Goal: Transaction & Acquisition: Purchase product/service

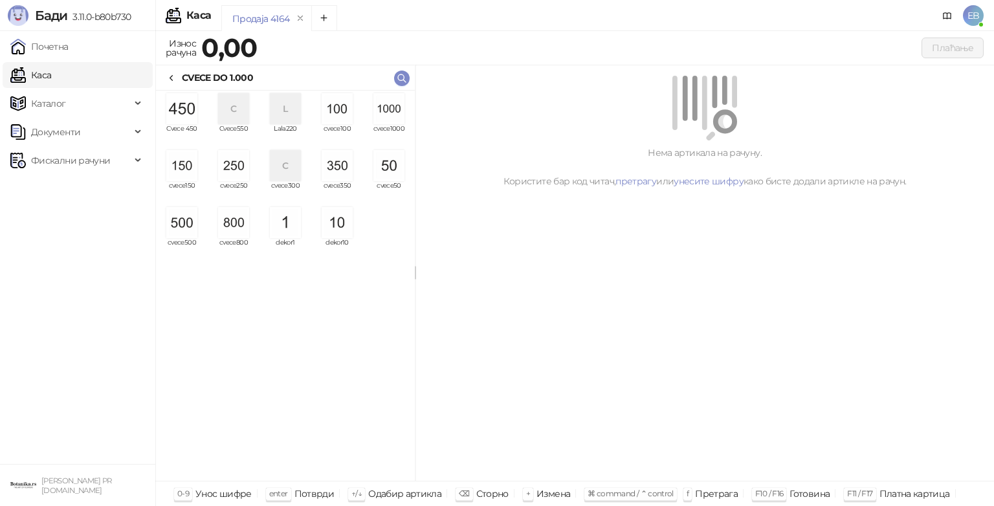
click at [386, 111] on img "grid" at bounding box center [388, 108] width 31 height 31
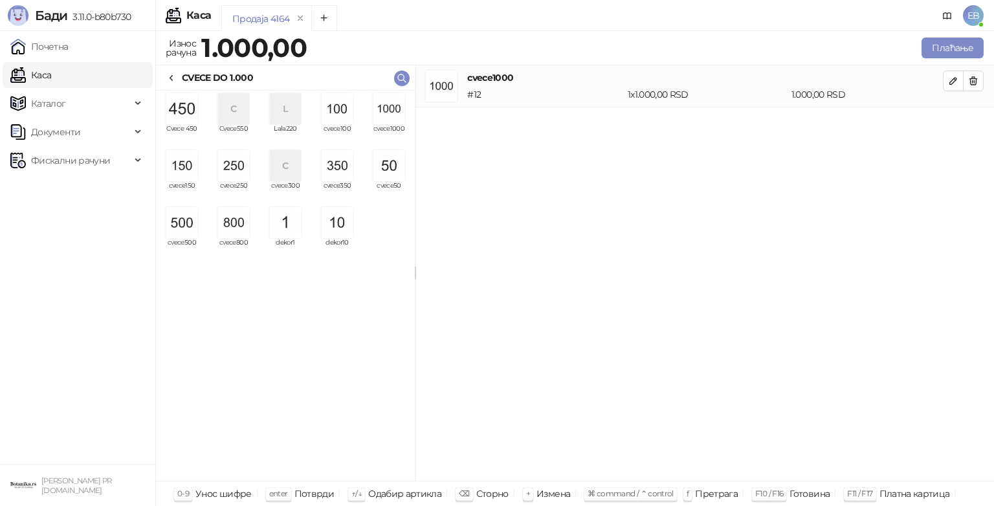
click at [192, 230] on img "grid" at bounding box center [181, 222] width 31 height 31
click at [198, 166] on div "grid" at bounding box center [181, 165] width 41 height 31
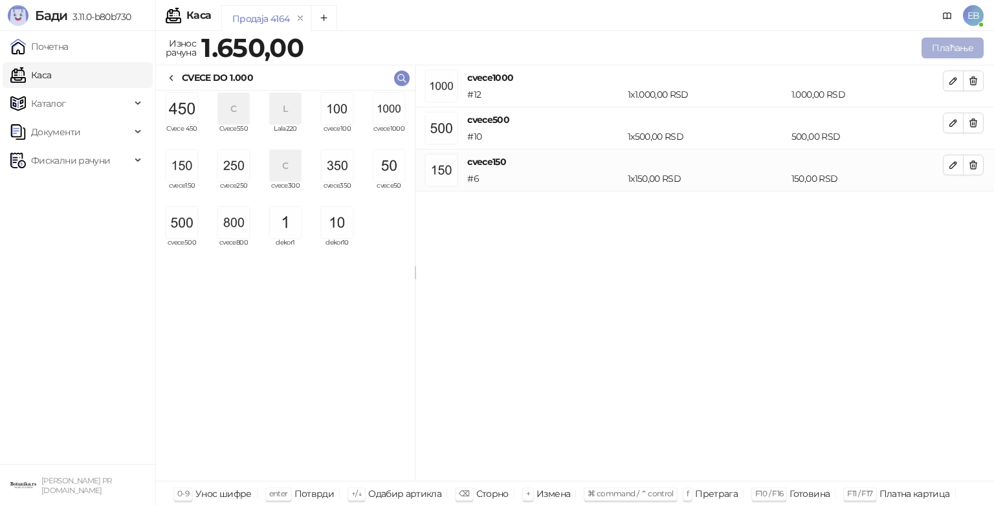
click at [950, 52] on button "Плаћање" at bounding box center [953, 48] width 62 height 21
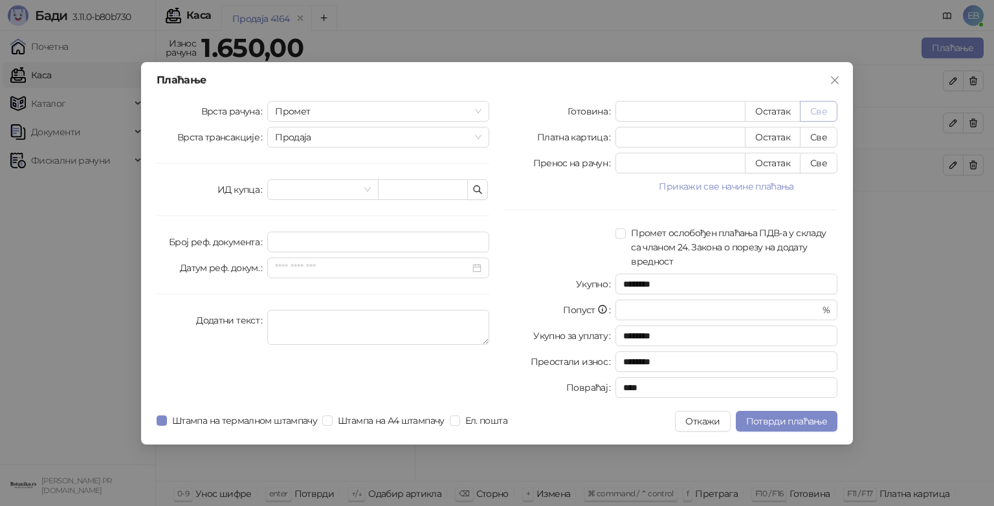
click at [825, 109] on button "Све" at bounding box center [819, 111] width 38 height 21
type input "****"
click at [788, 414] on button "Потврди плаћање" at bounding box center [787, 421] width 102 height 21
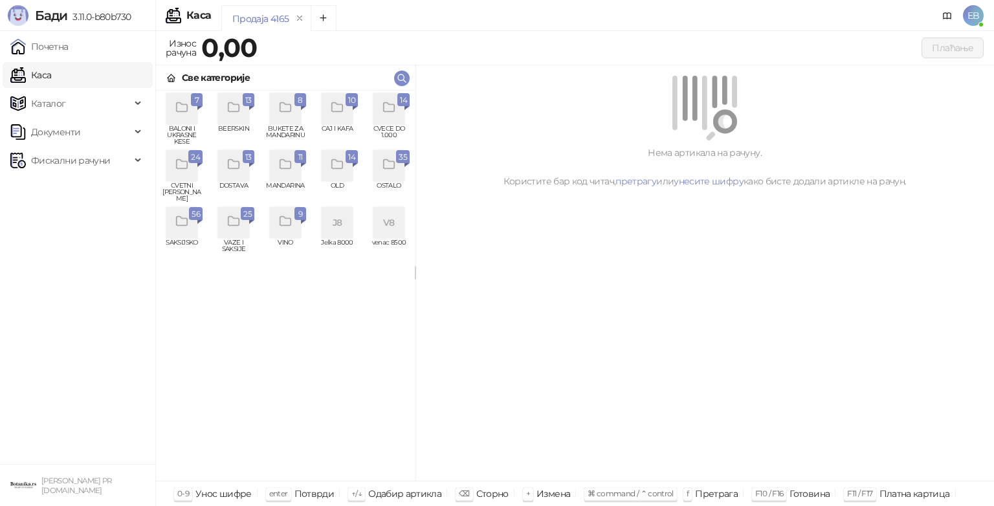
click at [388, 115] on div "grid" at bounding box center [388, 108] width 31 height 31
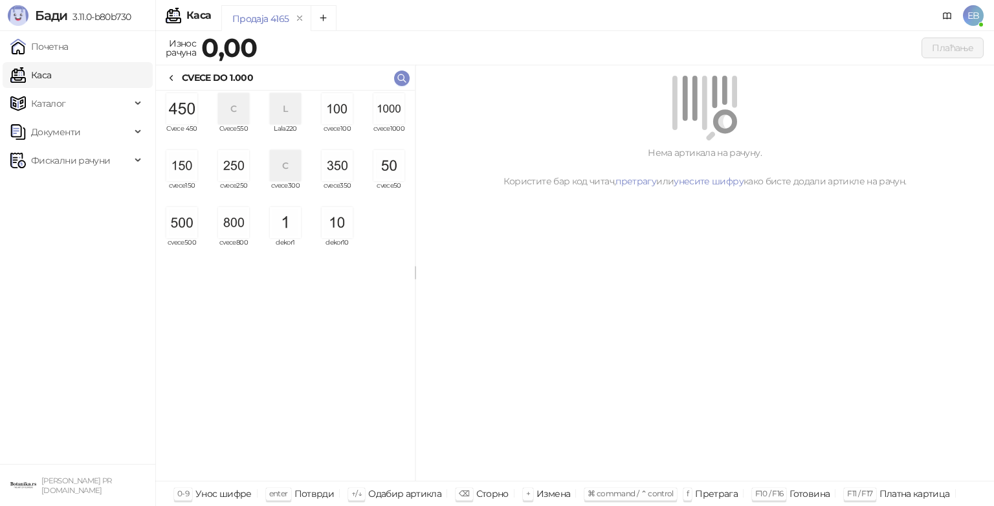
click at [399, 115] on img "grid" at bounding box center [388, 108] width 31 height 31
click at [393, 117] on img "grid" at bounding box center [388, 108] width 31 height 31
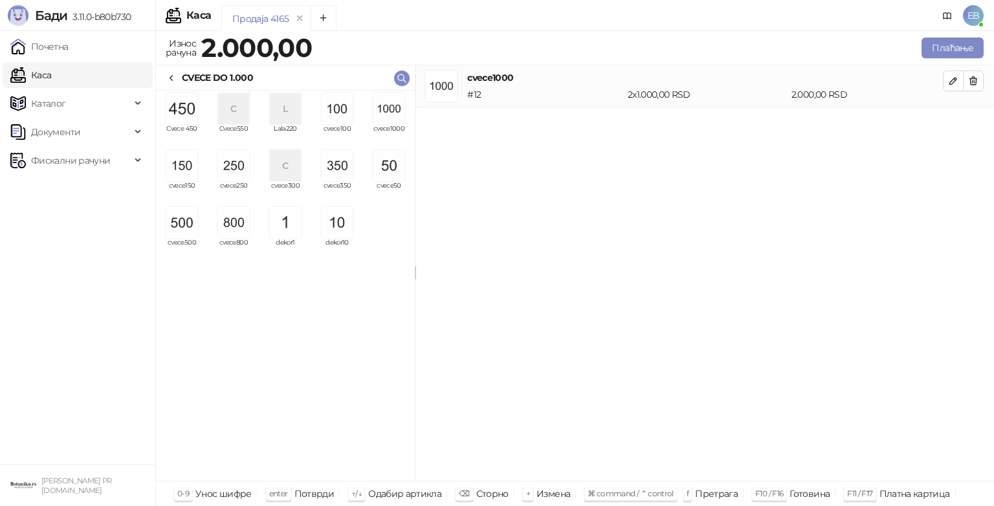
click at [394, 113] on img "grid" at bounding box center [388, 108] width 31 height 31
click at [942, 48] on button "Плаћање" at bounding box center [953, 48] width 62 height 21
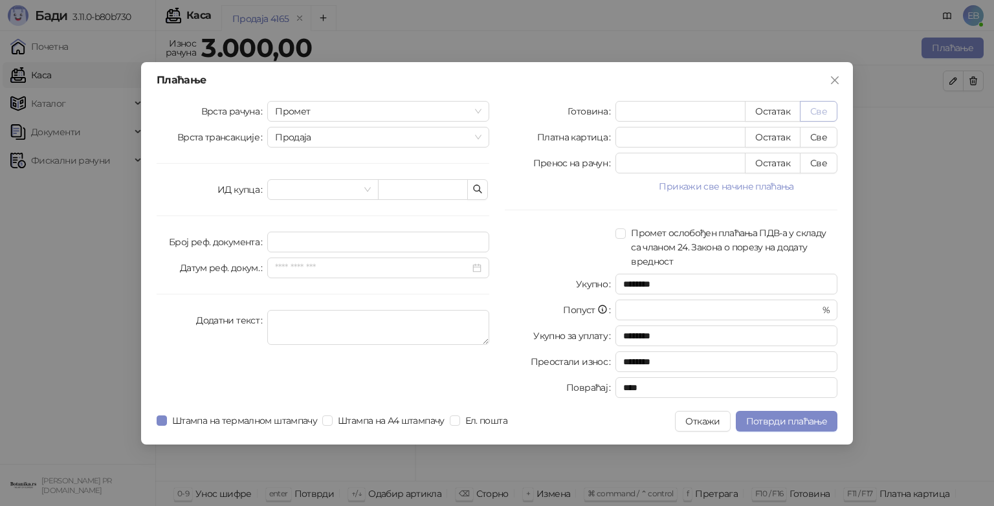
click at [823, 109] on button "Све" at bounding box center [819, 111] width 38 height 21
type input "****"
click at [808, 416] on span "Потврди плаћање" at bounding box center [786, 422] width 81 height 12
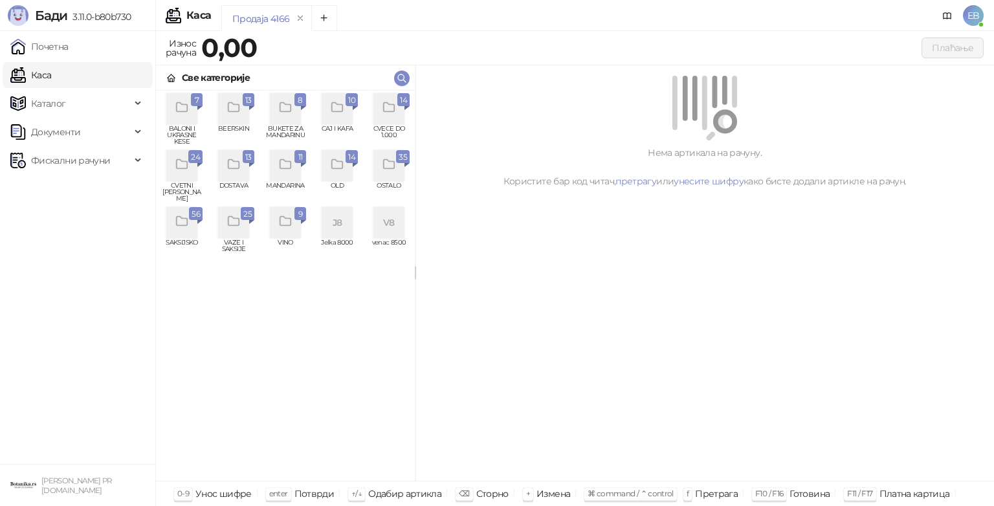
click at [188, 163] on icon "grid" at bounding box center [182, 164] width 15 height 15
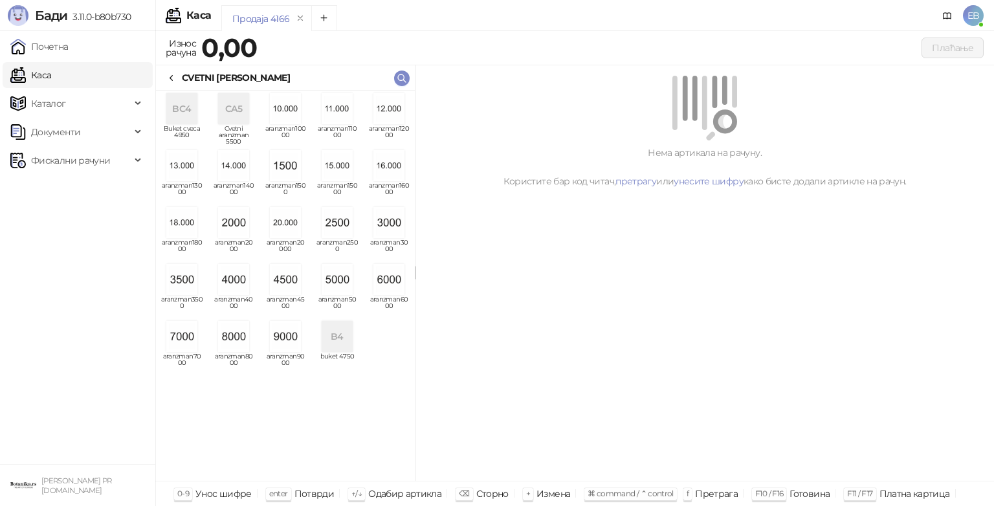
click at [230, 282] on img "grid" at bounding box center [233, 279] width 31 height 31
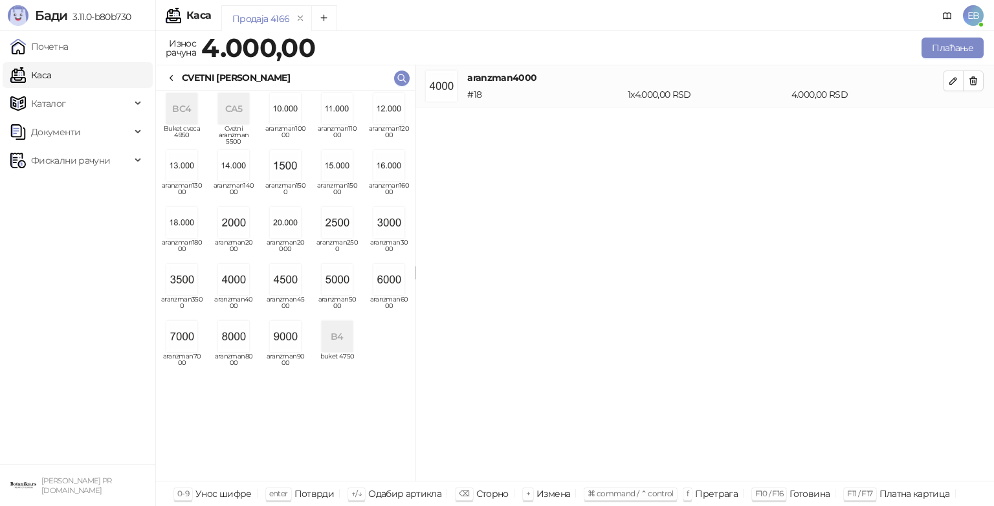
click at [173, 79] on icon at bounding box center [171, 78] width 10 height 10
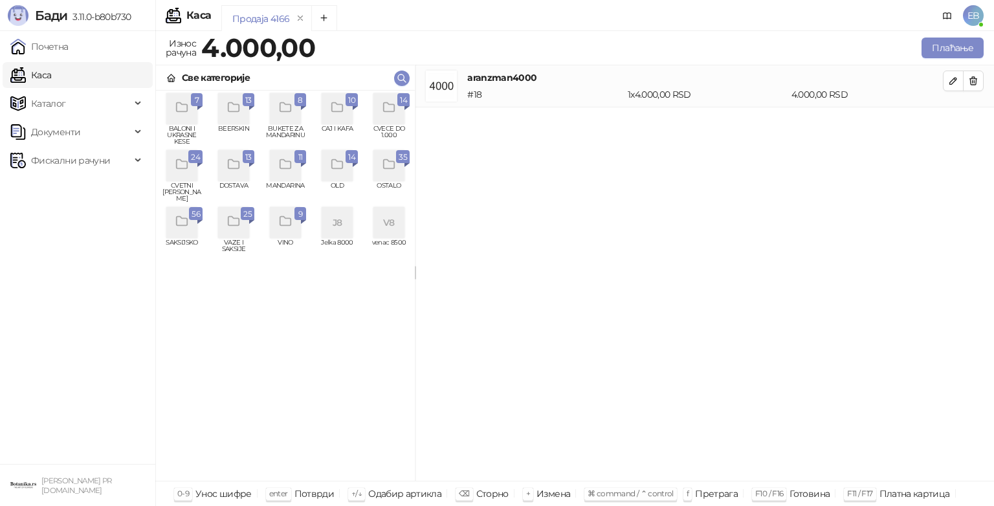
click at [384, 117] on div "grid" at bounding box center [388, 108] width 31 height 31
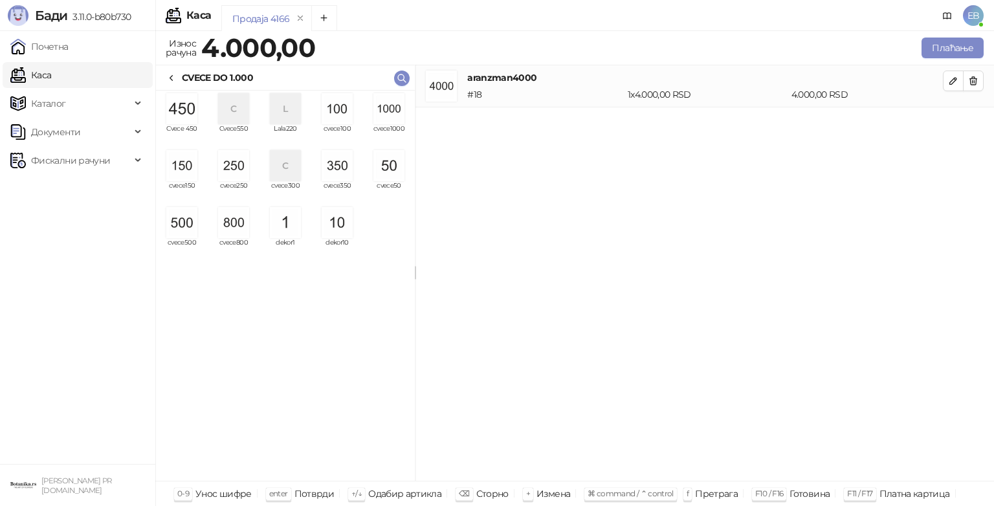
click at [240, 166] on img "grid" at bounding box center [233, 165] width 31 height 31
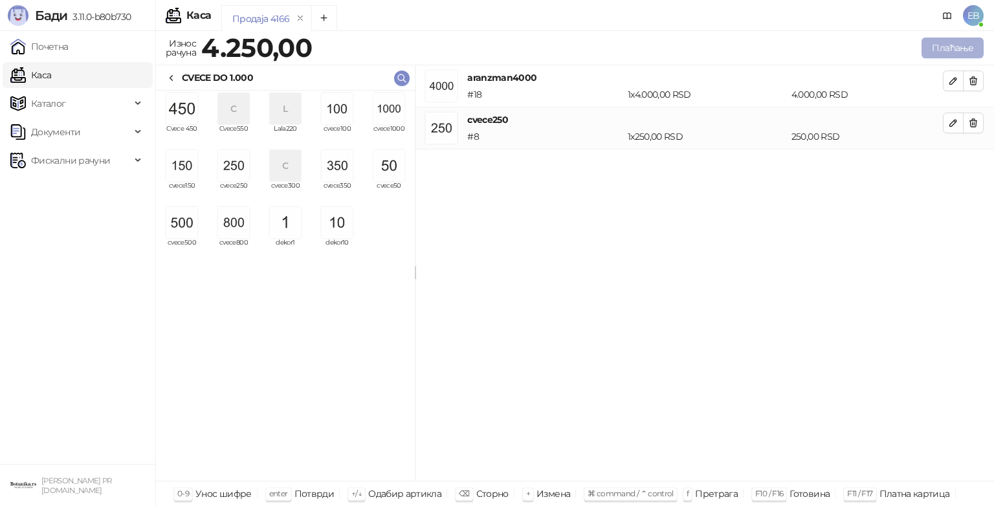
click at [953, 45] on button "Плаћање" at bounding box center [953, 48] width 62 height 21
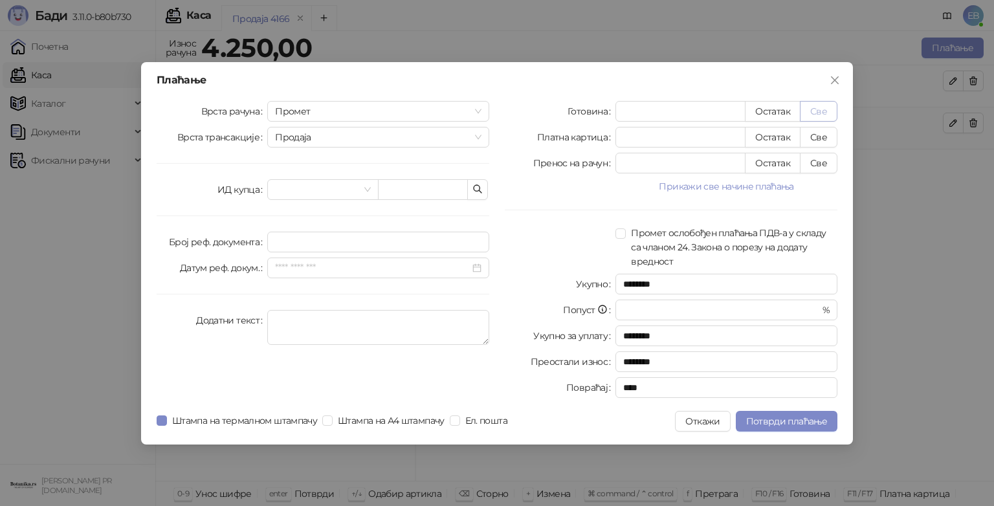
click at [820, 113] on button "Све" at bounding box center [819, 111] width 38 height 21
type input "****"
click at [818, 163] on button "Све" at bounding box center [819, 163] width 38 height 21
type input "*"
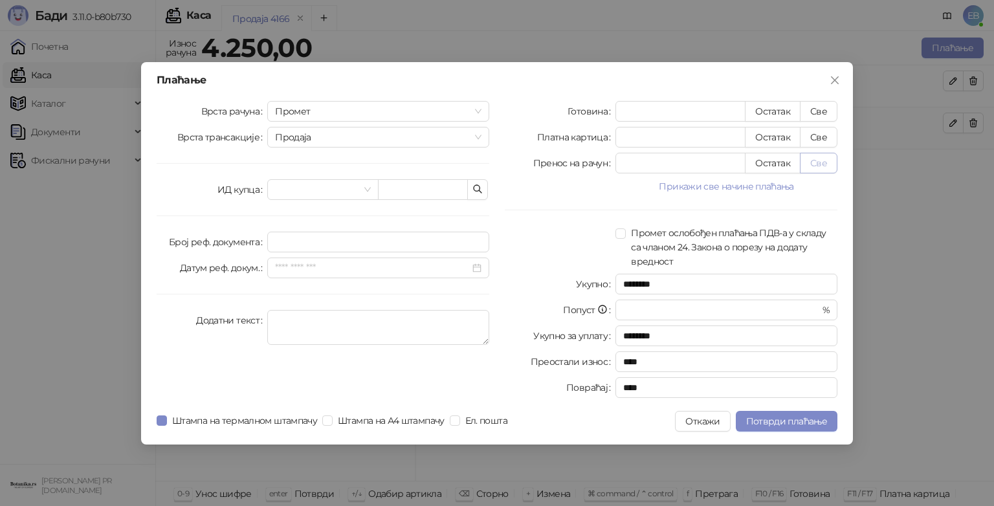
type input "****"
click at [795, 417] on span "Потврди плаћање" at bounding box center [786, 422] width 81 height 12
